Goal: Task Accomplishment & Management: Use online tool/utility

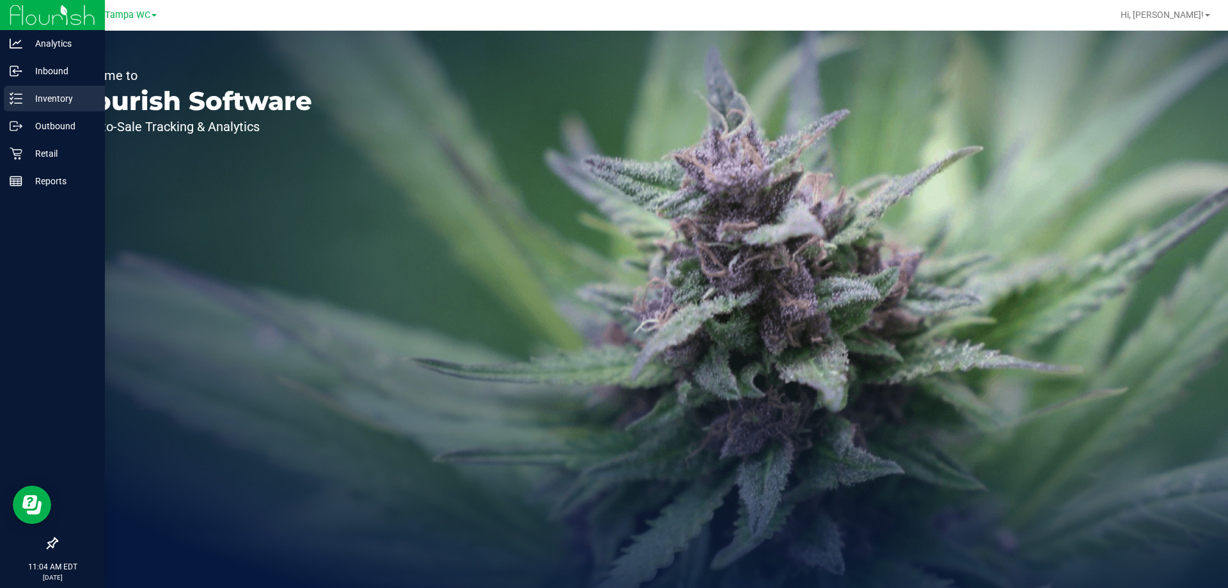
click at [32, 101] on p "Inventory" at bounding box center [60, 98] width 77 height 15
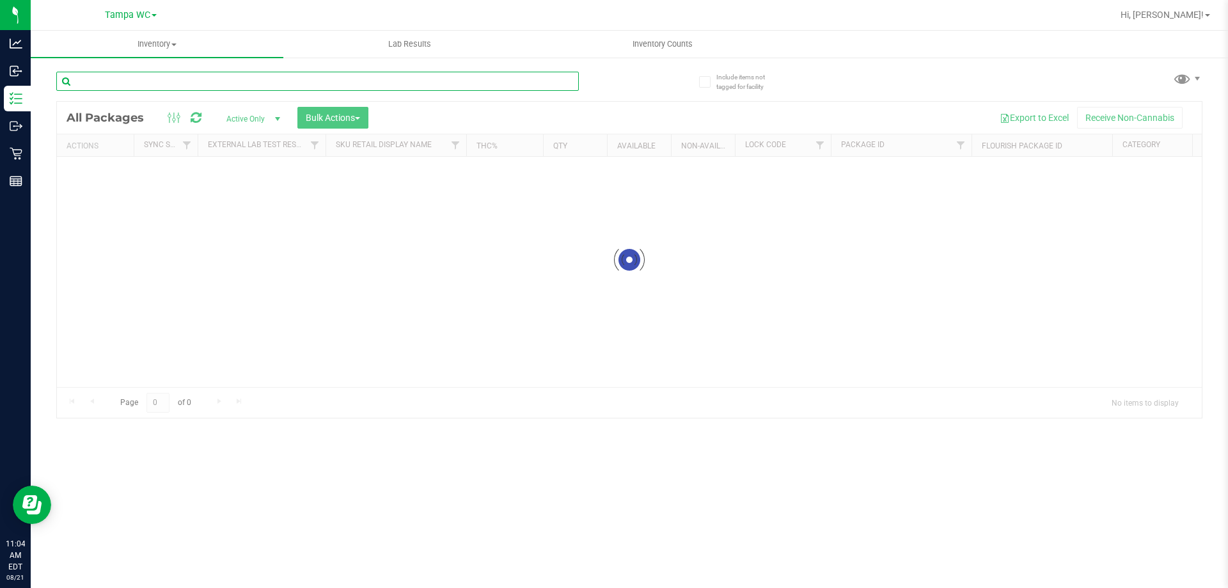
click at [134, 77] on div "Inventory All packages All inventory Waste log Create inventory Lab Results Inv…" at bounding box center [630, 309] width 1198 height 557
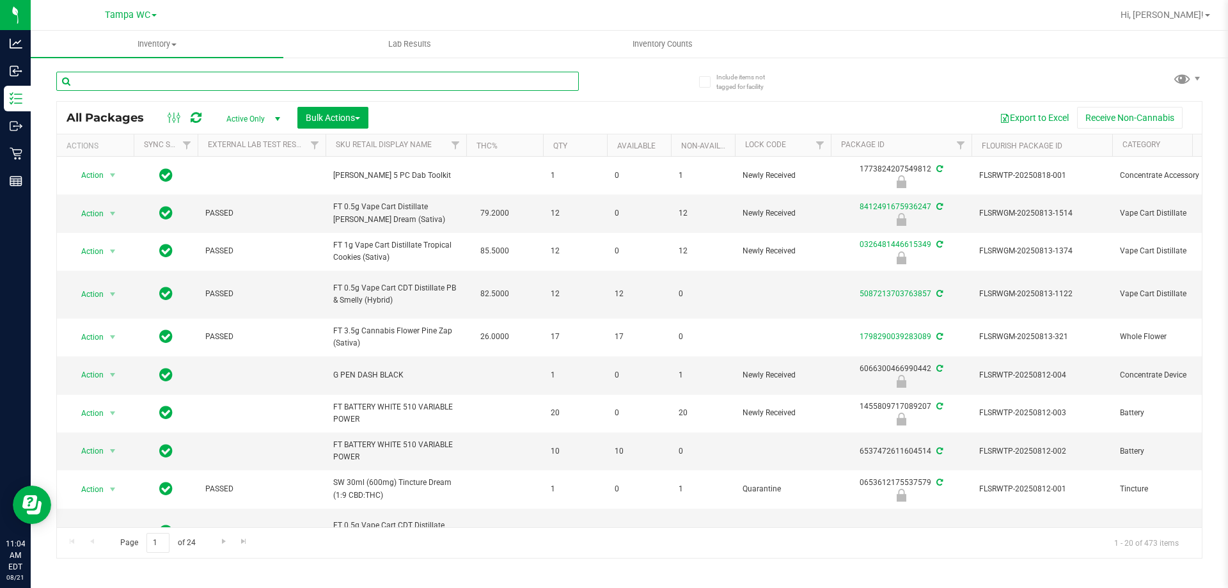
click at [126, 86] on input "text" at bounding box center [317, 81] width 523 height 19
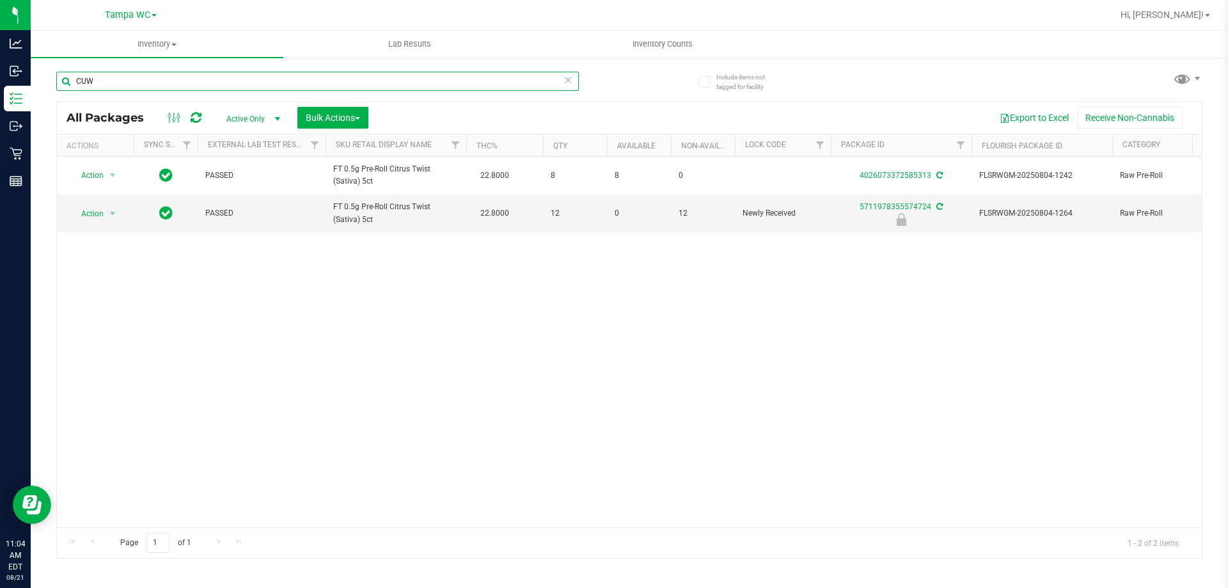
type input "CUW"
click at [221, 306] on div "Action Action Adjust qty Create package Edit attributes Global inventory Locate…" at bounding box center [629, 342] width 1145 height 370
click at [233, 349] on div "Action Action Adjust qty Create package Edit attributes Global inventory Locate…" at bounding box center [629, 342] width 1145 height 370
click at [313, 356] on div "Action Action Adjust qty Create package Edit attributes Global inventory Locate…" at bounding box center [629, 342] width 1145 height 370
click at [457, 335] on div "Action Action Adjust qty Create package Edit attributes Global inventory Locate…" at bounding box center [629, 342] width 1145 height 370
